Goal: Information Seeking & Learning: Learn about a topic

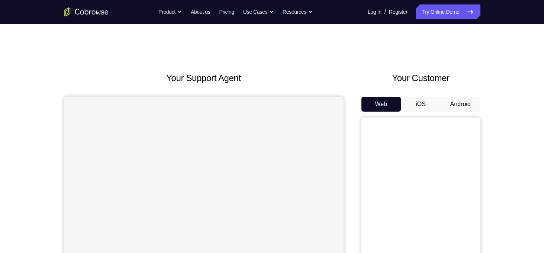
click at [429, 97] on button "iOS" at bounding box center [421, 104] width 40 height 15
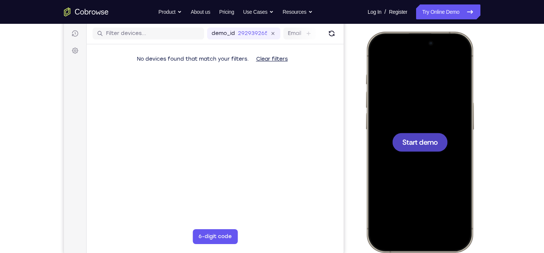
scroll to position [93, 0]
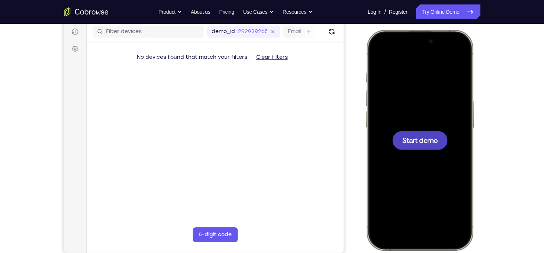
click at [427, 152] on div at bounding box center [419, 140] width 98 height 212
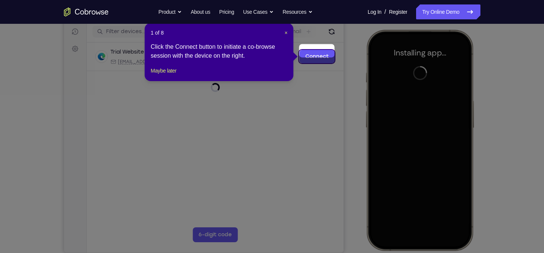
scroll to position [99, 0]
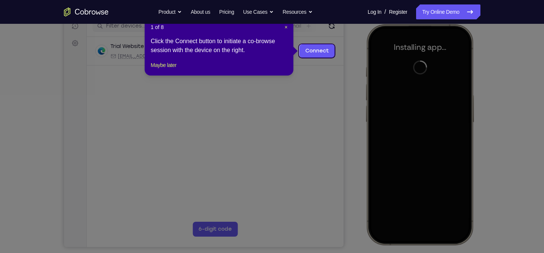
click at [288, 28] on div "1 of 8 × Click the Connect button to initiate a co-browse session with the devi…" at bounding box center [219, 46] width 149 height 58
click at [286, 27] on span "×" at bounding box center [286, 27] width 3 height 6
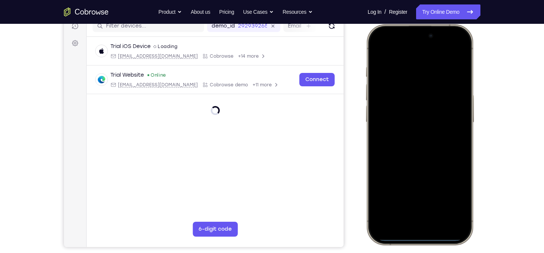
click at [382, 144] on div at bounding box center [419, 134] width 98 height 212
click at [404, 234] on div at bounding box center [419, 134] width 98 height 212
click at [409, 228] on div at bounding box center [419, 134] width 98 height 212
click at [414, 216] on div at bounding box center [419, 134] width 98 height 212
click at [407, 144] on div at bounding box center [419, 134] width 98 height 212
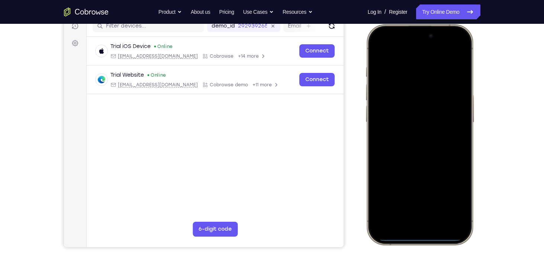
click at [422, 107] on div at bounding box center [419, 134] width 98 height 212
click at [404, 124] on div at bounding box center [419, 134] width 98 height 212
click at [404, 141] on div at bounding box center [419, 134] width 98 height 212
click at [432, 138] on div at bounding box center [419, 134] width 98 height 212
click at [410, 170] on div at bounding box center [419, 134] width 98 height 212
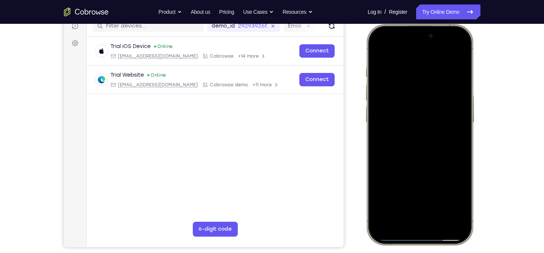
drag, startPoint x: 416, startPoint y: 157, endPoint x: 396, endPoint y: 85, distance: 74.8
click at [396, 85] on div at bounding box center [419, 134] width 98 height 212
click at [463, 93] on div at bounding box center [419, 134] width 98 height 212
click at [441, 224] on div at bounding box center [419, 134] width 98 height 212
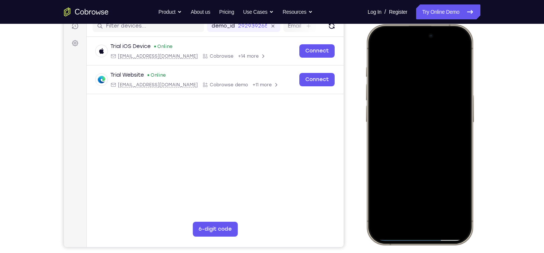
click at [423, 112] on div at bounding box center [419, 134] width 98 height 212
click at [398, 198] on div at bounding box center [419, 134] width 98 height 212
click at [439, 196] on div at bounding box center [419, 134] width 98 height 212
click at [379, 51] on div at bounding box center [419, 134] width 98 height 212
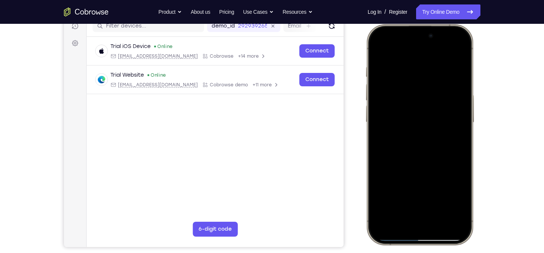
click at [382, 51] on div at bounding box center [419, 134] width 98 height 212
drag, startPoint x: 454, startPoint y: 166, endPoint x: 430, endPoint y: 126, distance: 47.4
click at [430, 126] on div at bounding box center [419, 134] width 98 height 212
click at [465, 131] on div at bounding box center [419, 134] width 98 height 212
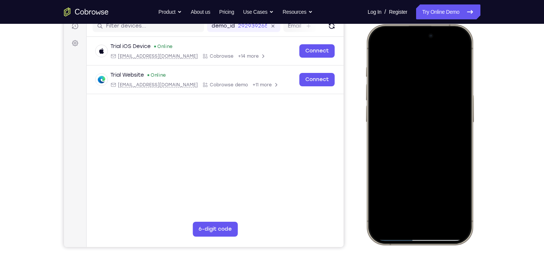
drag, startPoint x: 449, startPoint y: 175, endPoint x: 419, endPoint y: 74, distance: 105.8
click at [419, 74] on div at bounding box center [419, 134] width 98 height 212
drag, startPoint x: 414, startPoint y: 154, endPoint x: 414, endPoint y: 62, distance: 91.5
click at [414, 62] on div at bounding box center [419, 134] width 98 height 212
drag, startPoint x: 443, startPoint y: 154, endPoint x: 428, endPoint y: 48, distance: 107.1
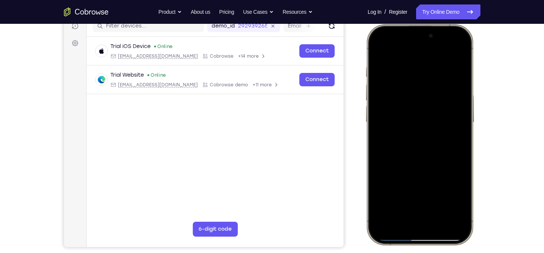
click at [428, 48] on div at bounding box center [419, 134] width 98 height 212
drag, startPoint x: 437, startPoint y: 160, endPoint x: 427, endPoint y: 20, distance: 140.5
click at [427, 24] on html "Online web based iOS Simulators and Android Emulators. Run iPhone, iPad, Mobile…" at bounding box center [421, 135] width 112 height 223
drag, startPoint x: 431, startPoint y: 108, endPoint x: 431, endPoint y: 189, distance: 81.1
click at [431, 189] on div at bounding box center [419, 134] width 98 height 212
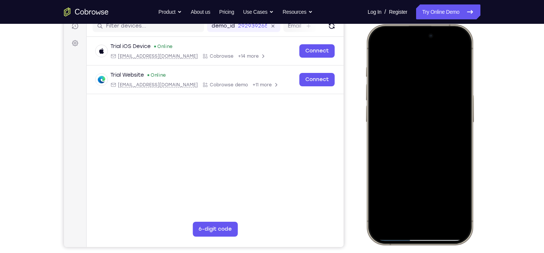
drag, startPoint x: 425, startPoint y: 113, endPoint x: 425, endPoint y: 226, distance: 112.7
click at [425, 226] on div at bounding box center [419, 134] width 98 height 212
drag, startPoint x: 430, startPoint y: 90, endPoint x: 427, endPoint y: 234, distance: 143.6
click at [427, 234] on div at bounding box center [419, 134] width 98 height 212
drag, startPoint x: 428, startPoint y: 116, endPoint x: 431, endPoint y: 206, distance: 90.1
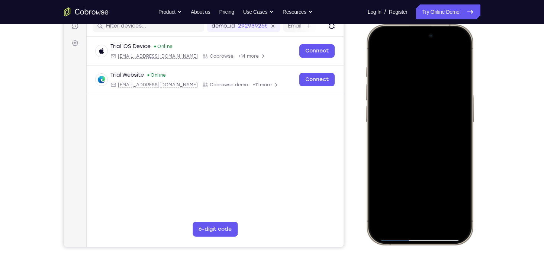
click at [431, 206] on div at bounding box center [419, 134] width 98 height 212
click at [441, 201] on div at bounding box center [419, 134] width 98 height 212
click at [441, 113] on div at bounding box center [419, 134] width 98 height 212
click at [380, 53] on div at bounding box center [419, 134] width 98 height 212
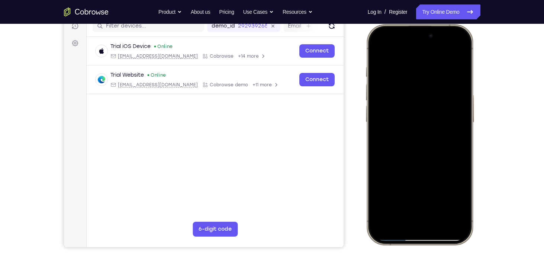
click at [383, 200] on div at bounding box center [419, 134] width 98 height 212
click at [416, 67] on div at bounding box center [419, 134] width 98 height 212
click at [455, 95] on div at bounding box center [419, 134] width 98 height 212
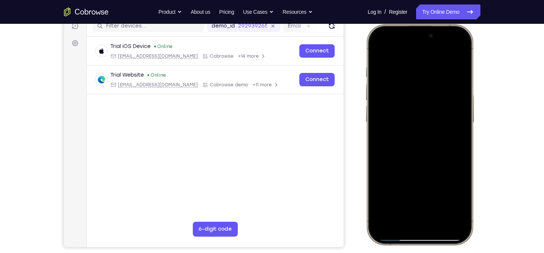
click at [455, 95] on div at bounding box center [419, 134] width 98 height 212
click at [455, 99] on div at bounding box center [419, 134] width 98 height 212
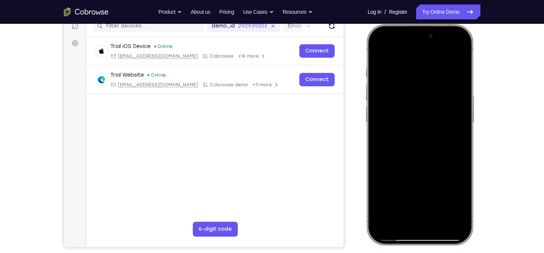
click at [455, 99] on div at bounding box center [419, 134] width 98 height 212
drag, startPoint x: 456, startPoint y: 96, endPoint x: 397, endPoint y: 109, distance: 59.9
click at [397, 109] on div at bounding box center [419, 134] width 98 height 212
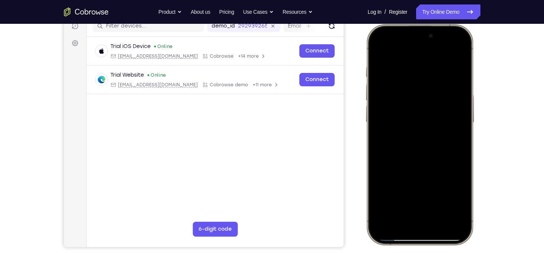
click at [450, 101] on div at bounding box center [419, 134] width 98 height 212
drag, startPoint x: 454, startPoint y: 97, endPoint x: 389, endPoint y: 110, distance: 66.6
click at [389, 110] on div at bounding box center [419, 134] width 98 height 212
click at [458, 97] on div at bounding box center [419, 134] width 98 height 212
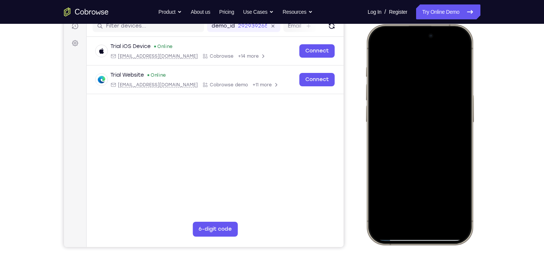
click at [459, 105] on div at bounding box center [419, 134] width 98 height 212
drag, startPoint x: 459, startPoint y: 105, endPoint x: 404, endPoint y: 127, distance: 58.9
click at [404, 127] on div at bounding box center [419, 134] width 98 height 212
drag, startPoint x: 452, startPoint y: 122, endPoint x: 385, endPoint y: 131, distance: 67.4
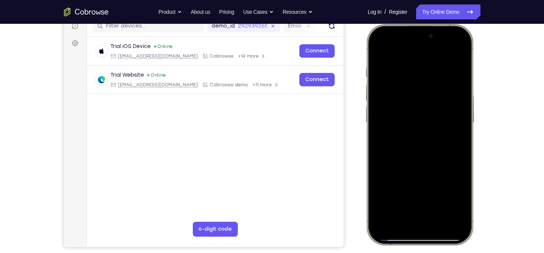
click at [385, 131] on div at bounding box center [419, 134] width 98 height 212
drag, startPoint x: 453, startPoint y: 70, endPoint x: 382, endPoint y: 84, distance: 72.7
click at [382, 84] on div at bounding box center [419, 134] width 98 height 212
click at [458, 51] on div at bounding box center [419, 134] width 98 height 212
